Goal: Task Accomplishment & Management: Use online tool/utility

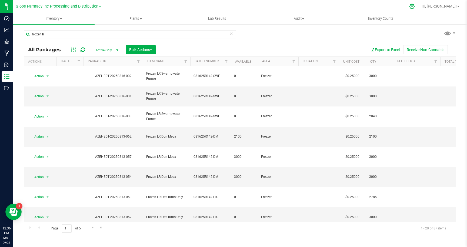
click at [414, 6] on icon at bounding box center [411, 6] width 5 height 5
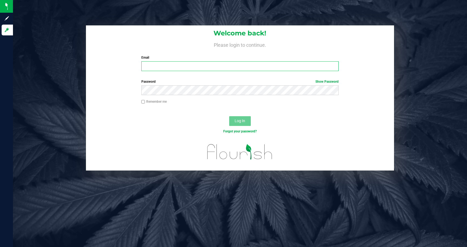
type input "[EMAIL_ADDRESS][DOMAIN_NAME]"
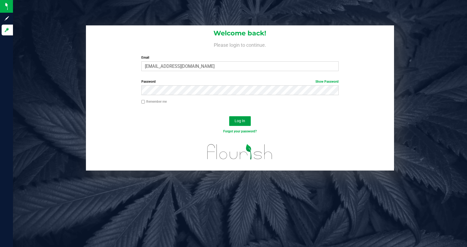
click at [243, 119] on span "Log In" at bounding box center [240, 121] width 11 height 4
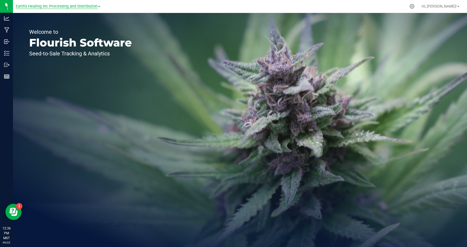
click at [87, 8] on span "Earth's Healing Inc Processing and Distribution" at bounding box center [57, 6] width 82 height 5
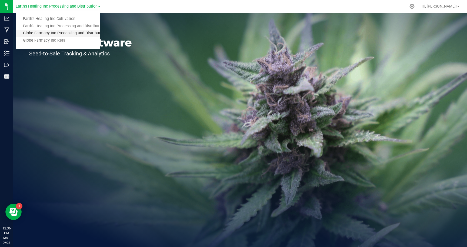
click at [66, 31] on link "Globe Farmacy Inc Processing and Distribution" at bounding box center [58, 33] width 85 height 7
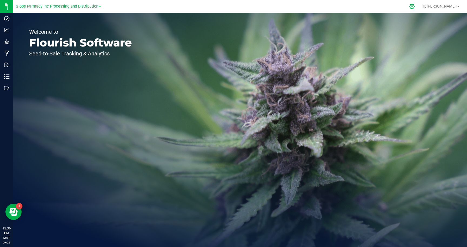
click at [413, 6] on icon at bounding box center [411, 6] width 5 height 5
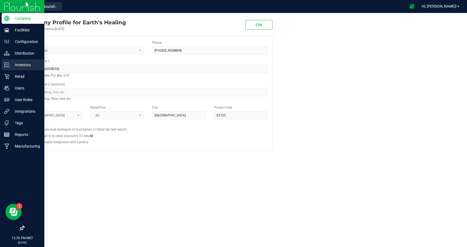
click at [25, 65] on p "Inventory" at bounding box center [25, 65] width 32 height 6
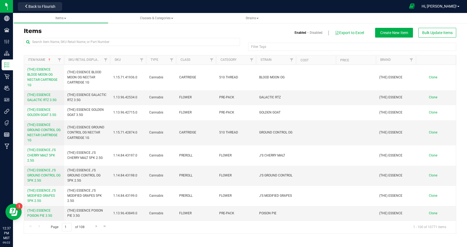
click at [413, 5] on icon at bounding box center [412, 6] width 6 height 6
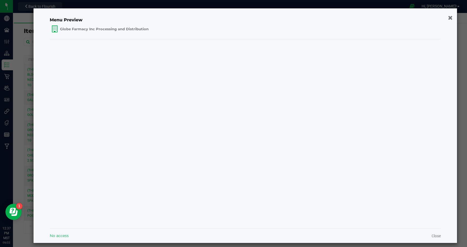
click at [450, 18] on icon "button" at bounding box center [450, 18] width 5 height 6
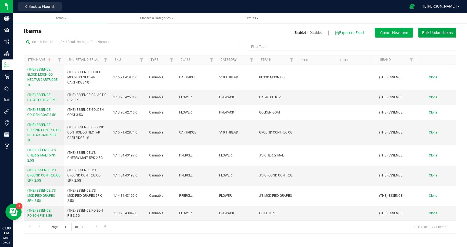
click at [430, 31] on span "Bulk Update Items" at bounding box center [437, 33] width 31 height 4
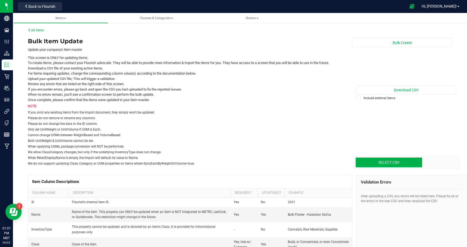
scroll to position [2, 0]
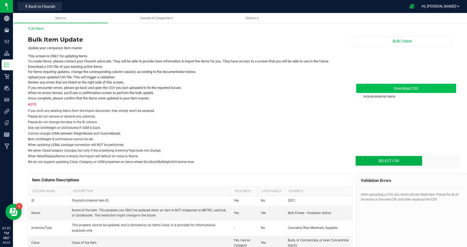
click at [390, 88] on link "Download CSV" at bounding box center [406, 88] width 100 height 9
